Goal: Task Accomplishment & Management: Use online tool/utility

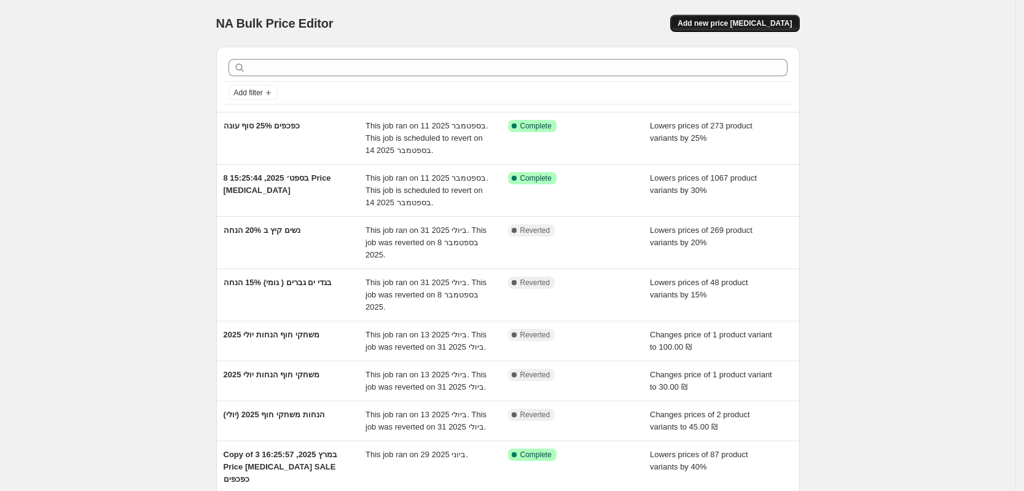
click at [747, 21] on span "Add new price change job" at bounding box center [735, 23] width 114 height 10
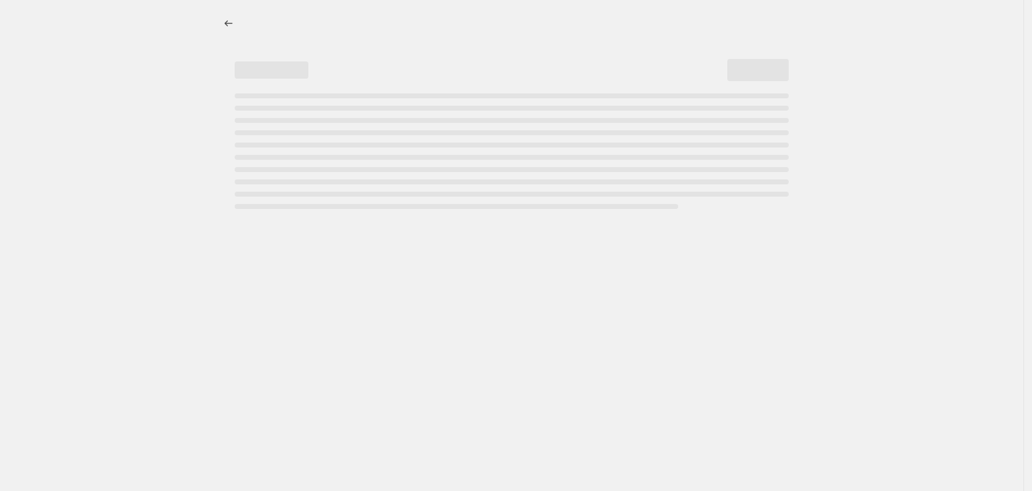
select select "percentage"
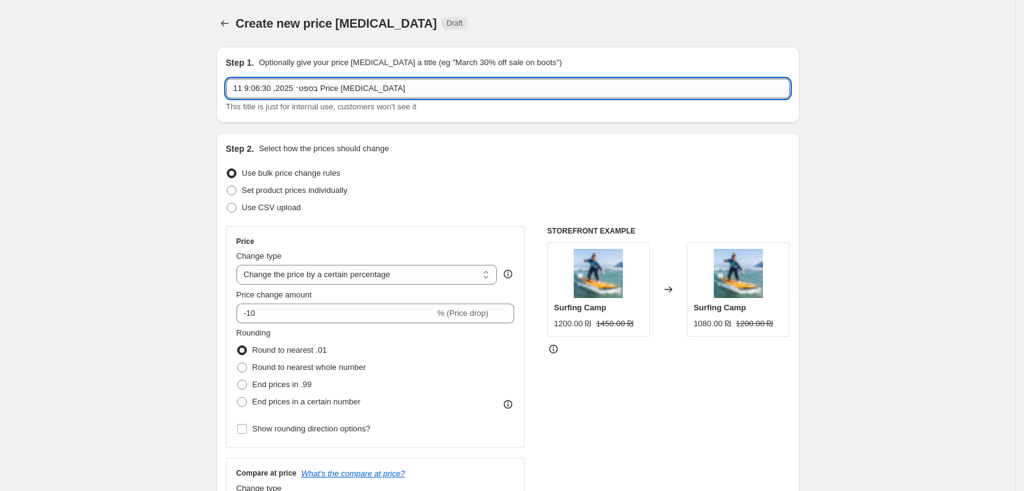
click at [308, 87] on input "11 בספט׳ 2025, 9:06:30 Price change job" at bounding box center [508, 89] width 564 height 20
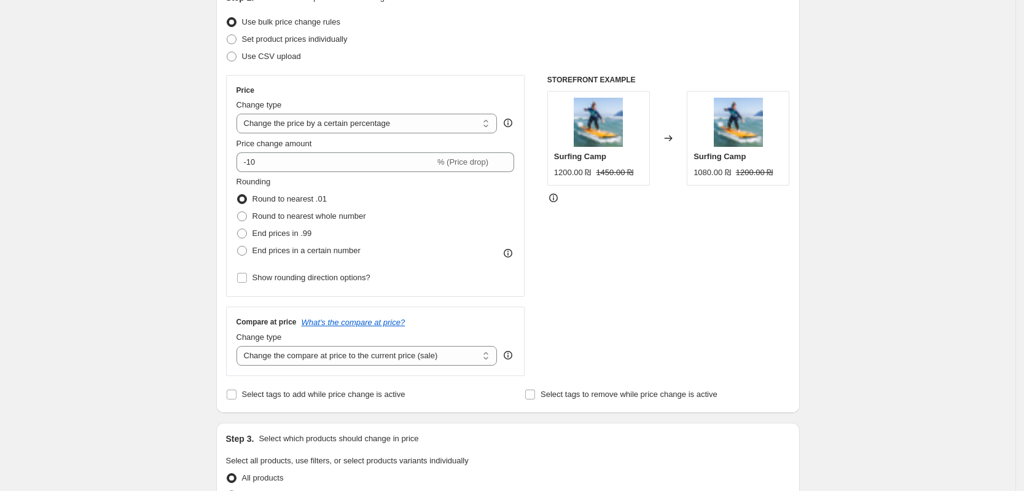
scroll to position [154, 0]
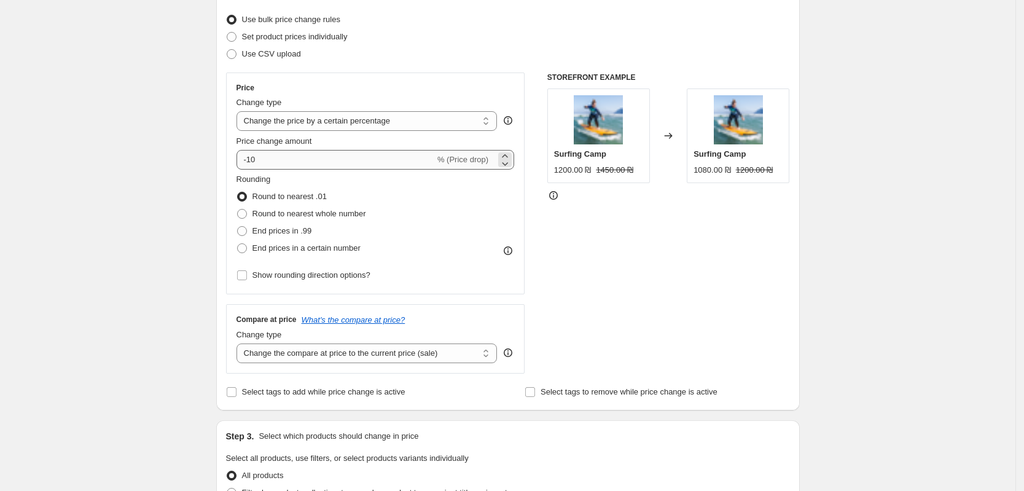
type input "שמלות ואוברולים 30%"
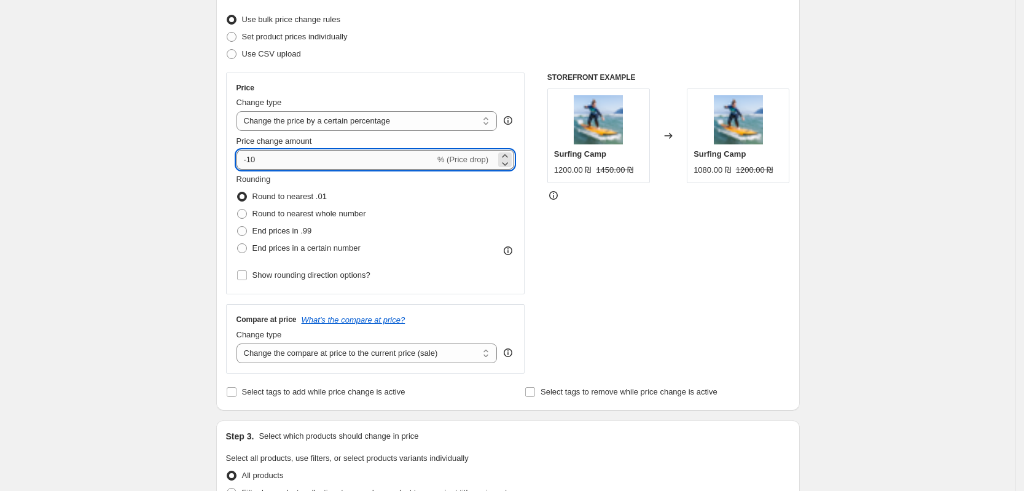
click at [256, 163] on input "-10" at bounding box center [336, 160] width 198 height 20
type input "-30"
click at [318, 214] on span "Round to nearest whole number" at bounding box center [310, 213] width 114 height 9
click at [238, 210] on input "Round to nearest whole number" at bounding box center [237, 209] width 1 height 1
radio input "true"
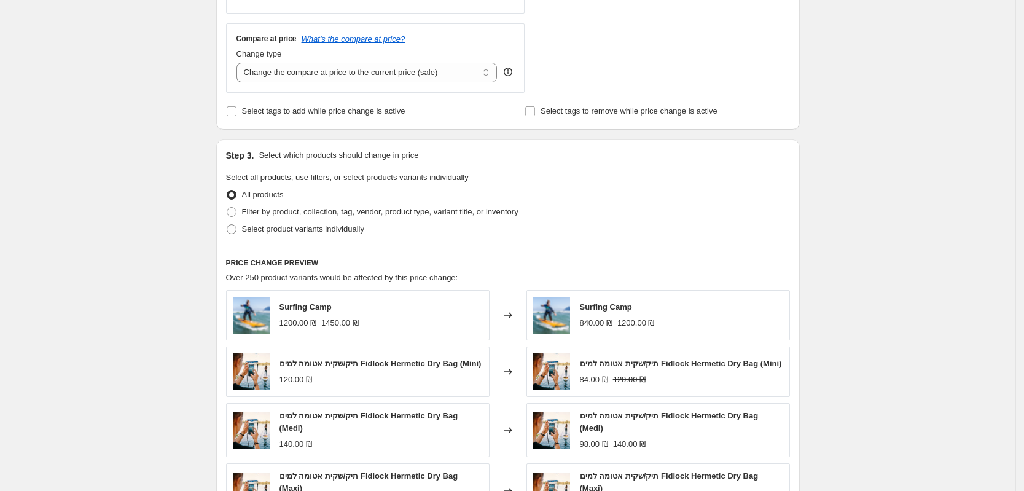
scroll to position [461, 0]
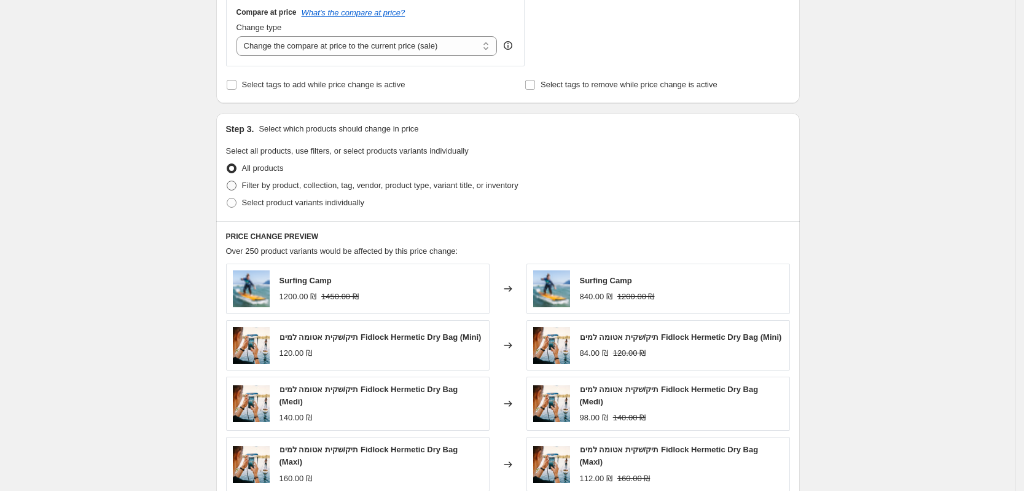
click at [267, 185] on span "Filter by product, collection, tag, vendor, product type, variant title, or inv…" at bounding box center [380, 185] width 277 height 9
click at [227, 181] on input "Filter by product, collection, tag, vendor, product type, variant title, or inv…" at bounding box center [227, 181] width 1 height 1
radio input "true"
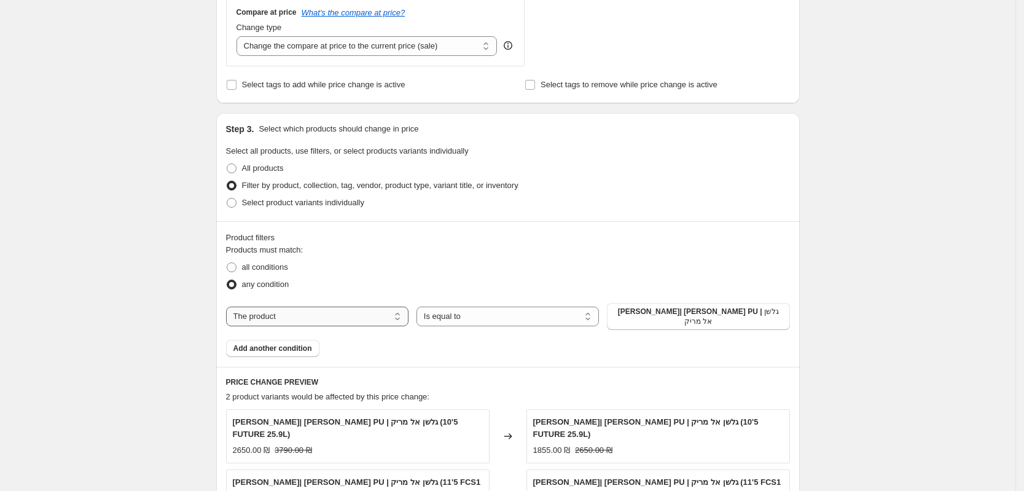
click at [361, 315] on select "The product The product's collection The product's tag The product's vendor The…" at bounding box center [317, 317] width 183 height 20
select select "collection"
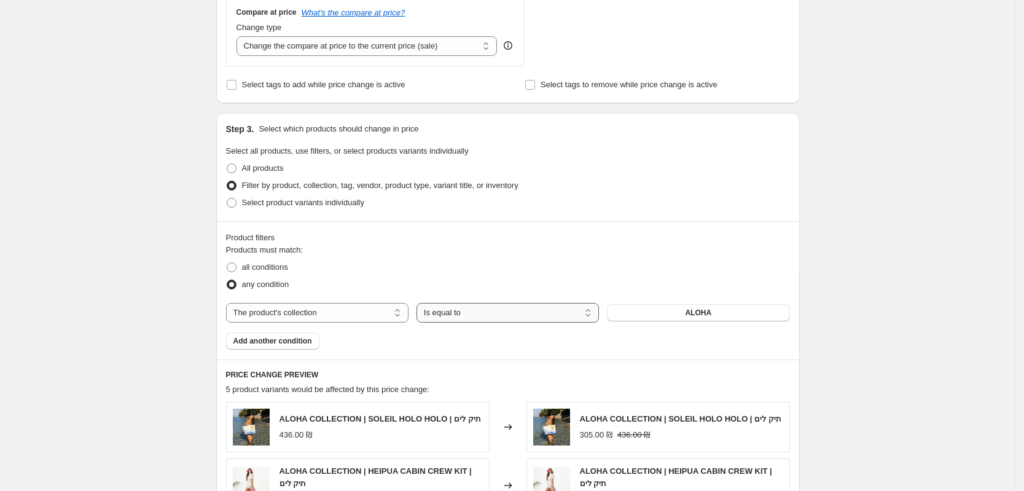
click at [476, 312] on select "Is equal to Is not equal to" at bounding box center [508, 313] width 183 height 20
click at [690, 316] on span "ALOHA" at bounding box center [698, 313] width 26 height 10
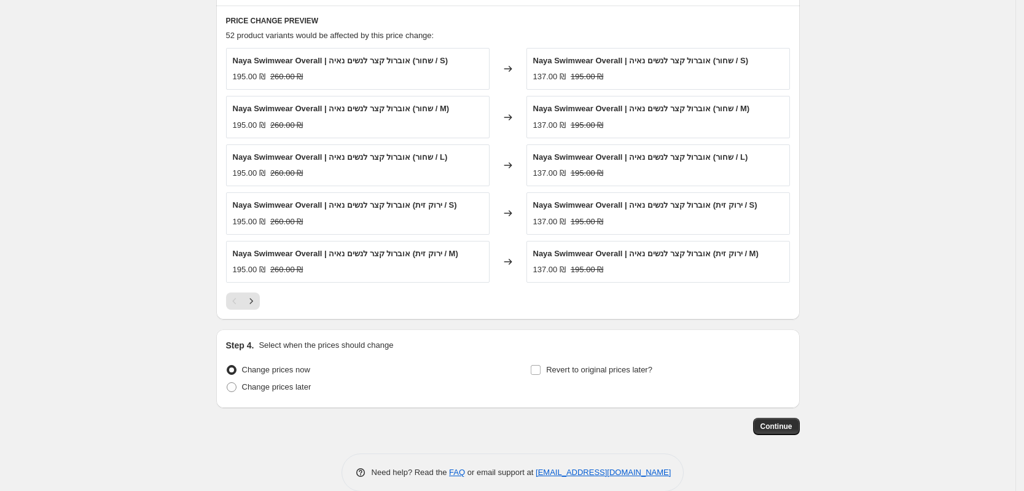
scroll to position [834, 0]
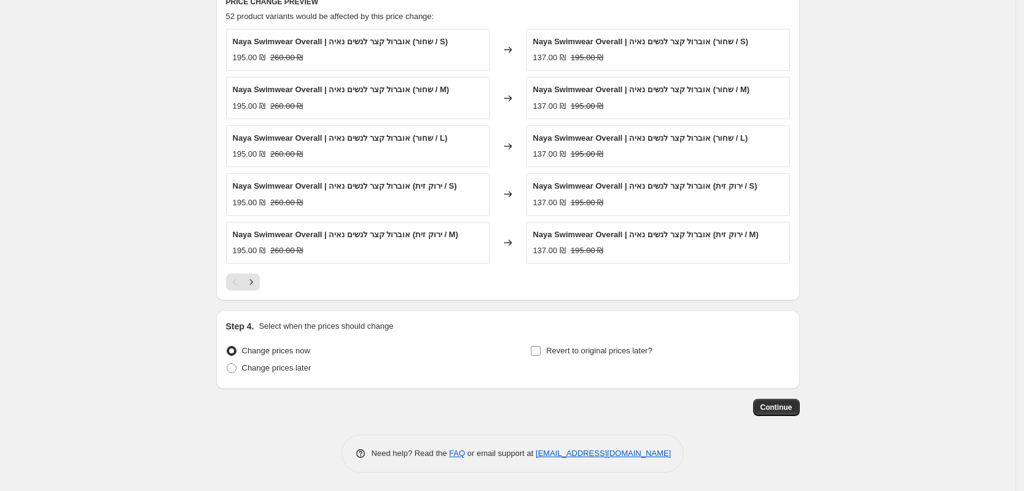
click at [540, 352] on input "Revert to original prices later?" at bounding box center [536, 351] width 10 height 10
checkbox input "true"
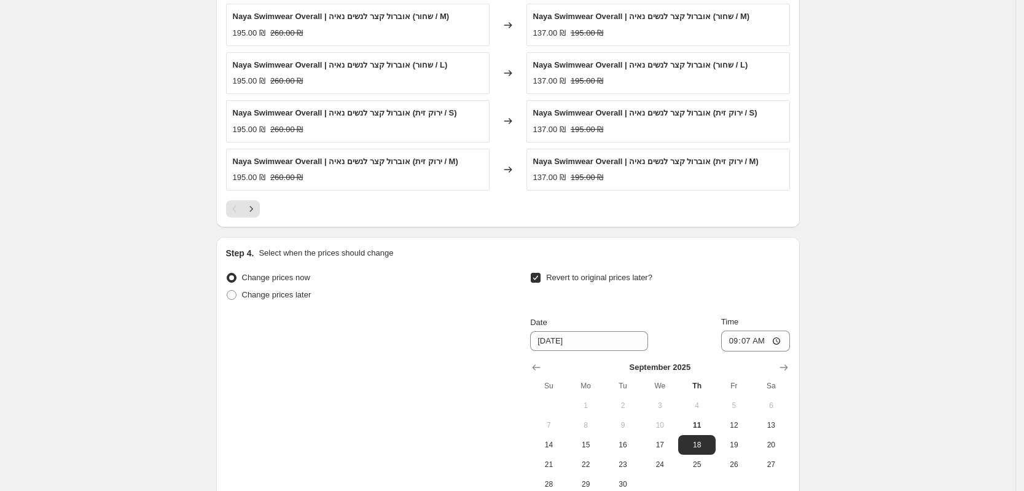
scroll to position [988, 0]
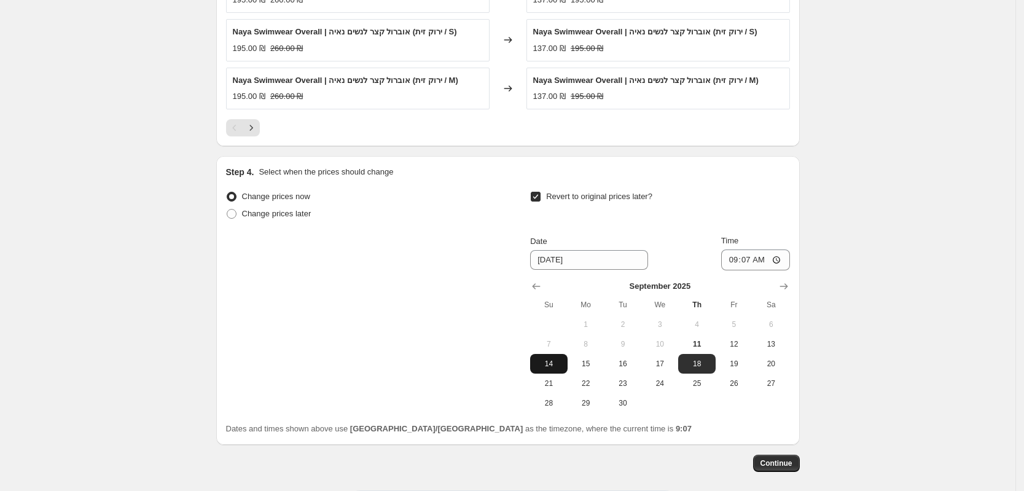
click at [558, 364] on span "14" at bounding box center [548, 364] width 27 height 10
type input "9/14/2025"
click at [772, 260] on input "09:07" at bounding box center [755, 259] width 69 height 21
type input "09:00"
click at [778, 463] on span "Continue" at bounding box center [777, 463] width 32 height 10
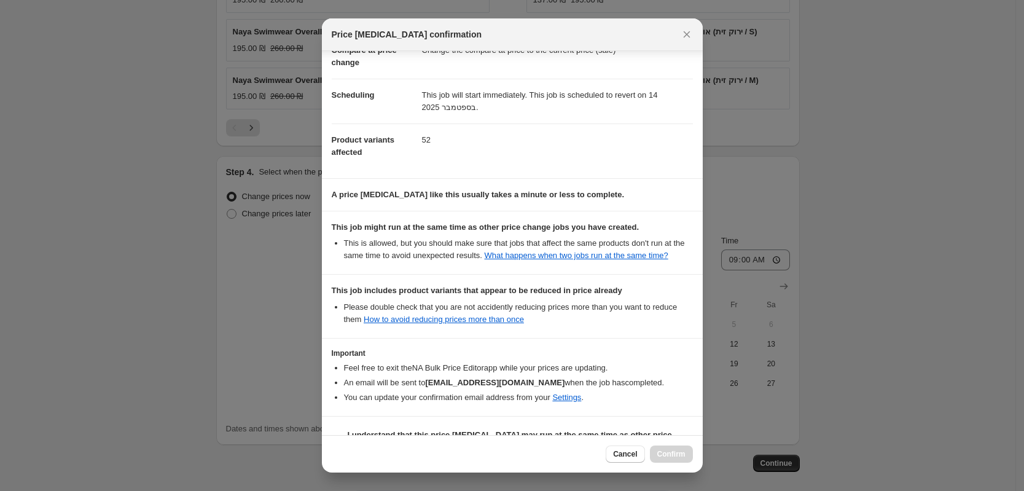
scroll to position [114, 0]
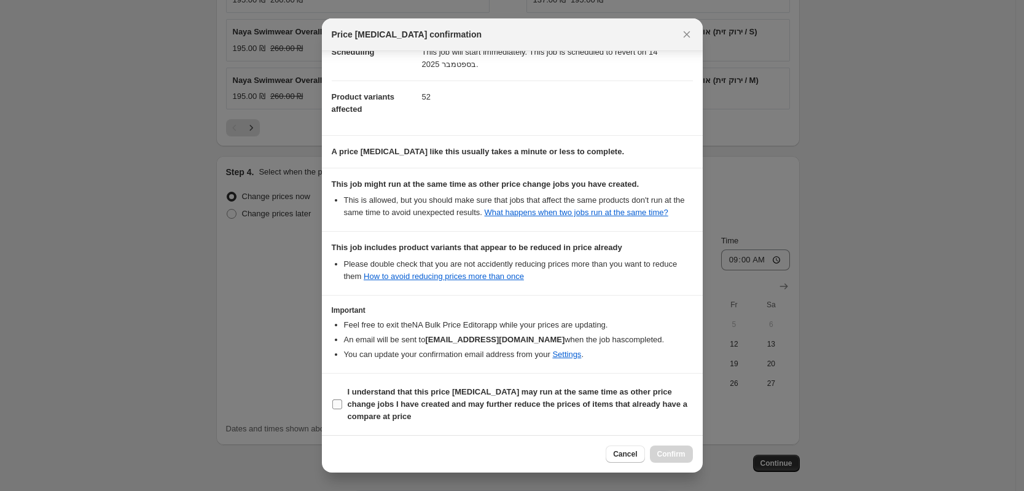
click at [339, 407] on input "I understand that this price change job may run at the same time as other price…" at bounding box center [337, 404] width 10 height 10
checkbox input "true"
click at [668, 456] on span "Confirm" at bounding box center [672, 454] width 28 height 10
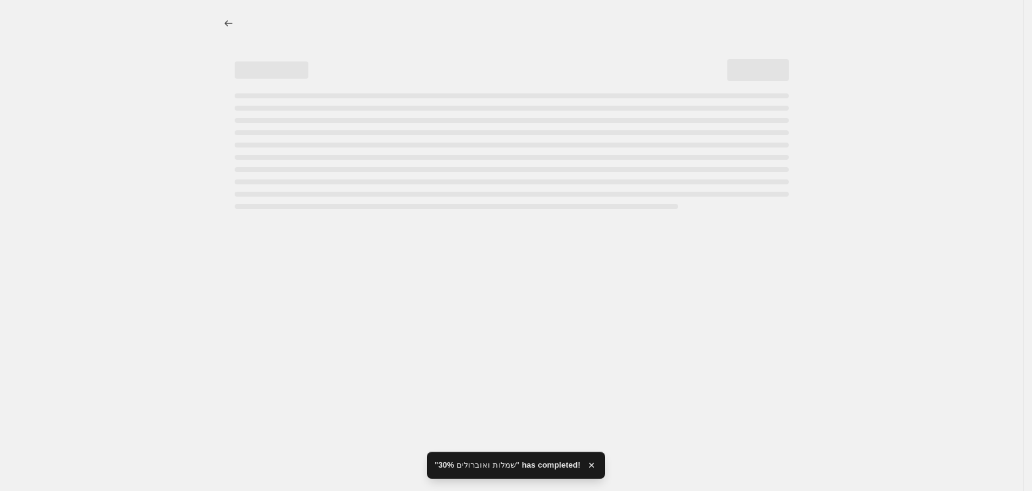
select select "percentage"
select select "collection"
